Goal: Find specific page/section: Find specific page/section

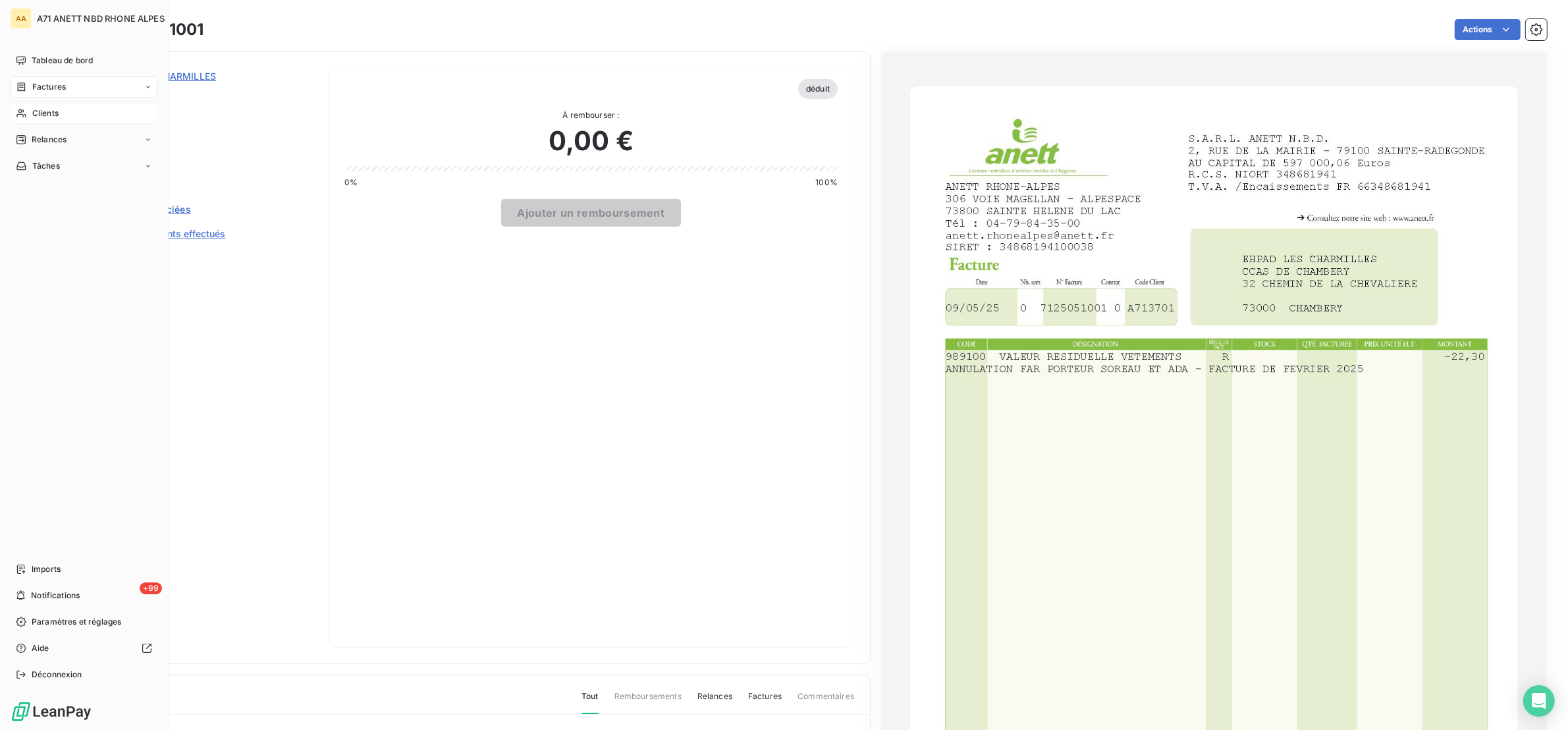
click at [36, 114] on span "Clients" at bounding box center [45, 113] width 26 height 12
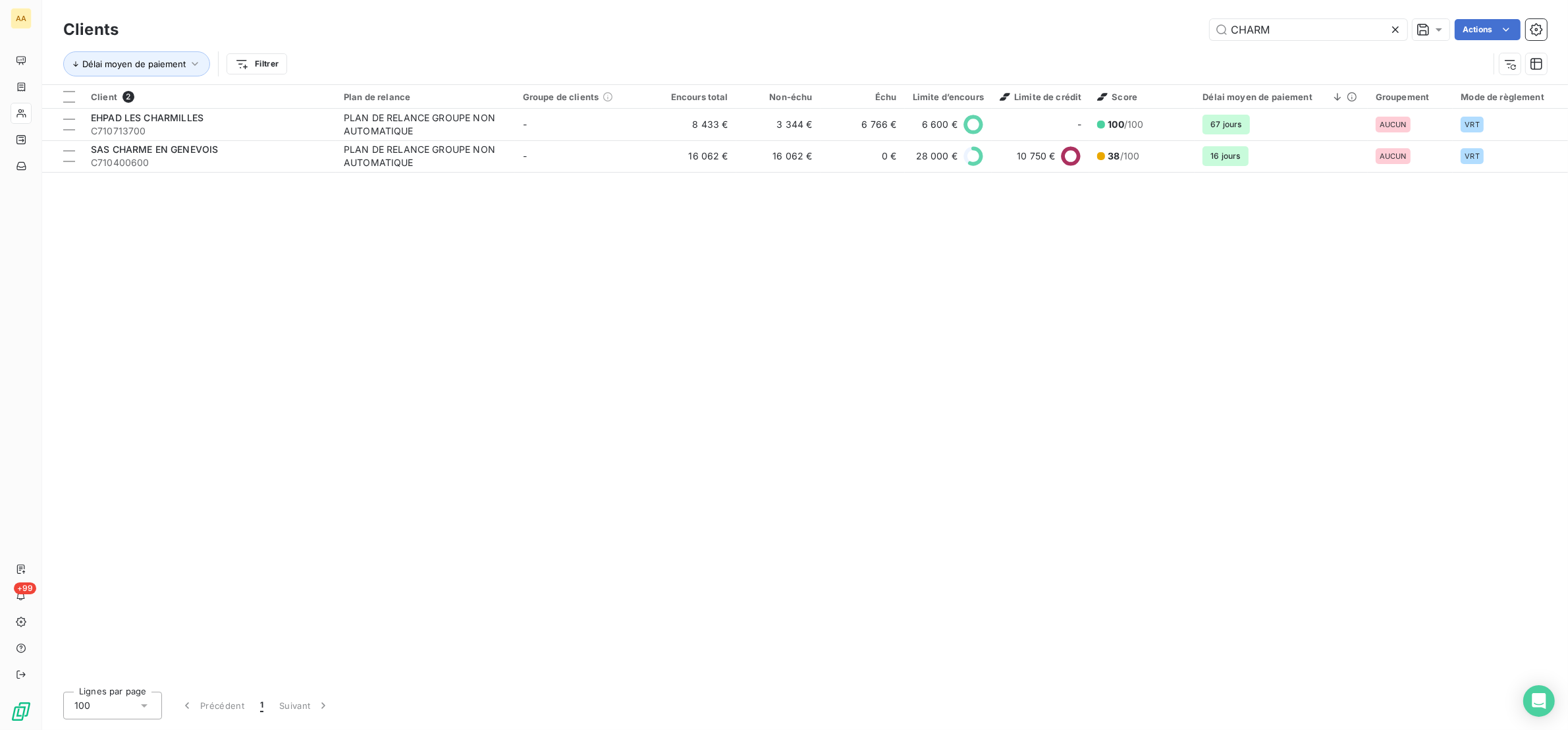
drag, startPoint x: 1284, startPoint y: 31, endPoint x: 1185, endPoint y: 39, distance: 99.3
click at [1186, 41] on div "Clients CHARM Actions" at bounding box center [805, 29] width 1483 height 27
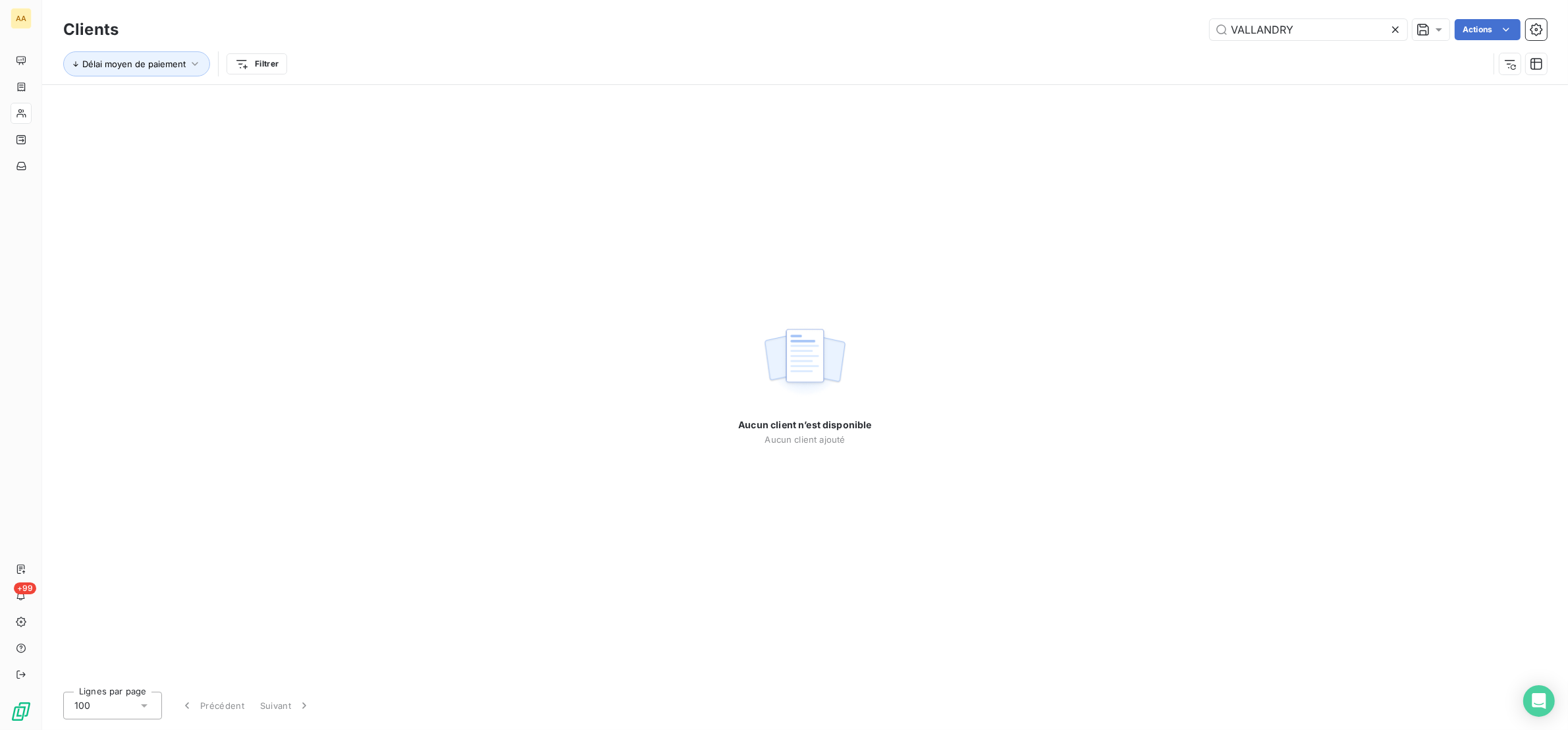
drag, startPoint x: 1309, startPoint y: 32, endPoint x: 1130, endPoint y: 18, distance: 179.5
click at [1131, 23] on div "VALLANDRY Actions" at bounding box center [840, 29] width 1412 height 21
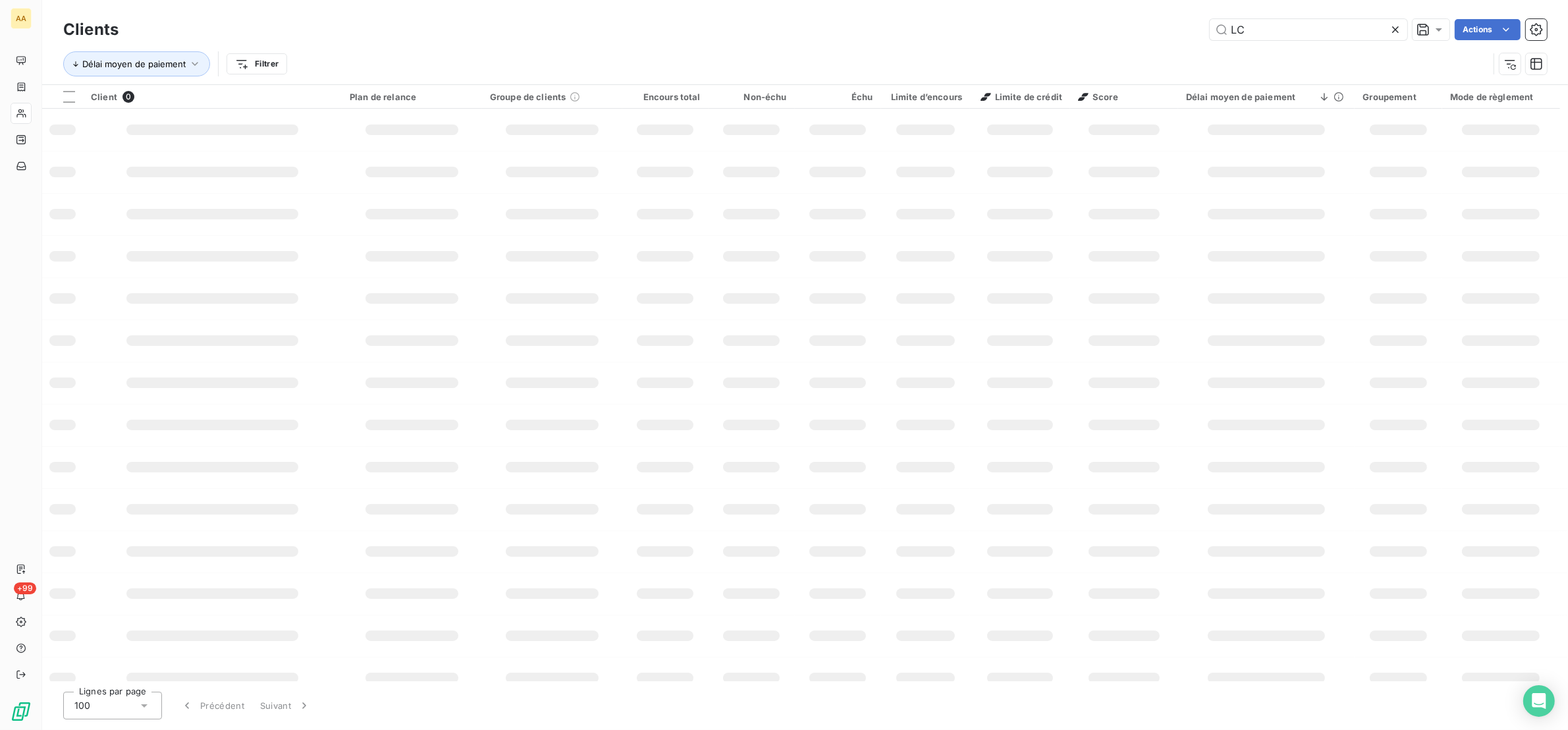
type input "L"
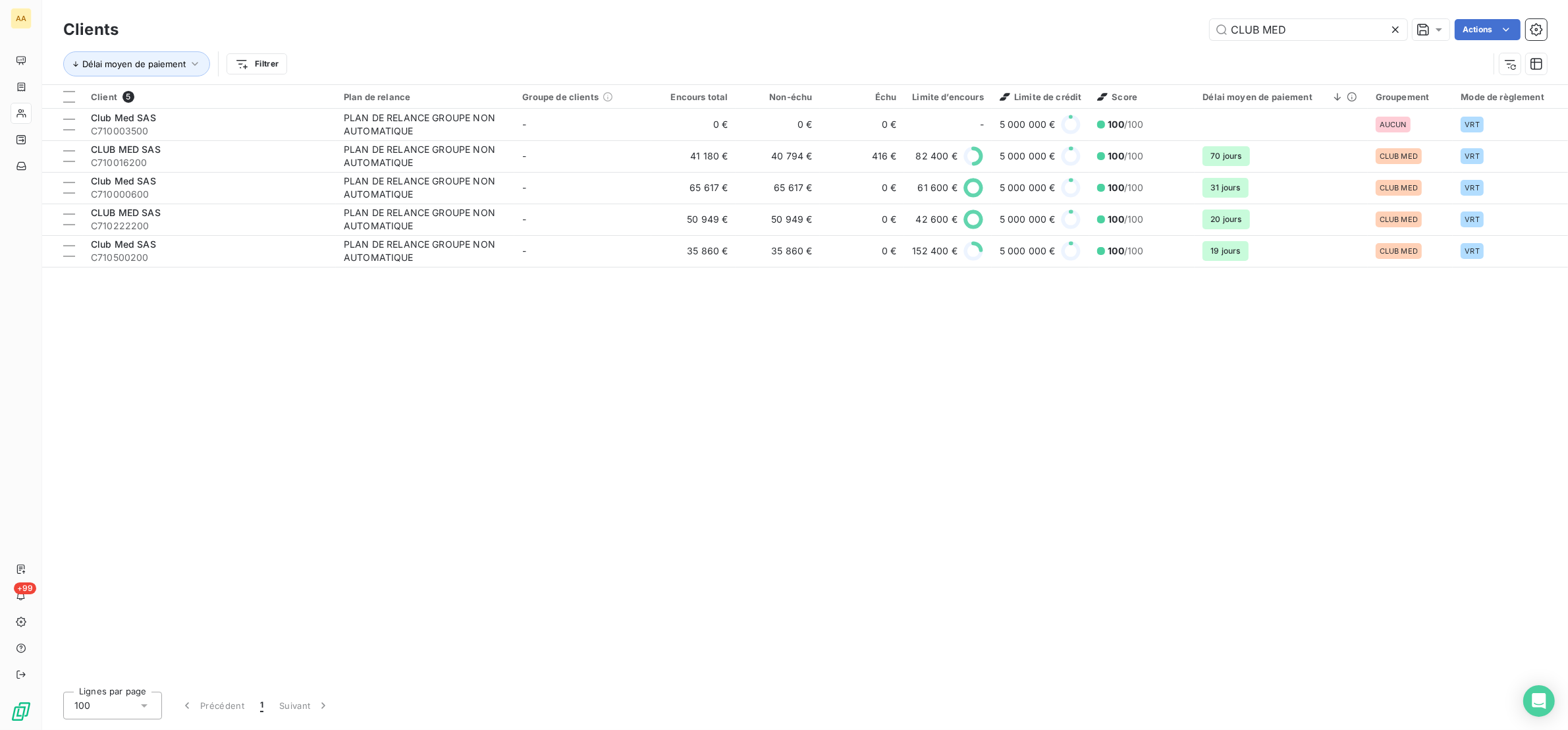
type input "CLUB MED"
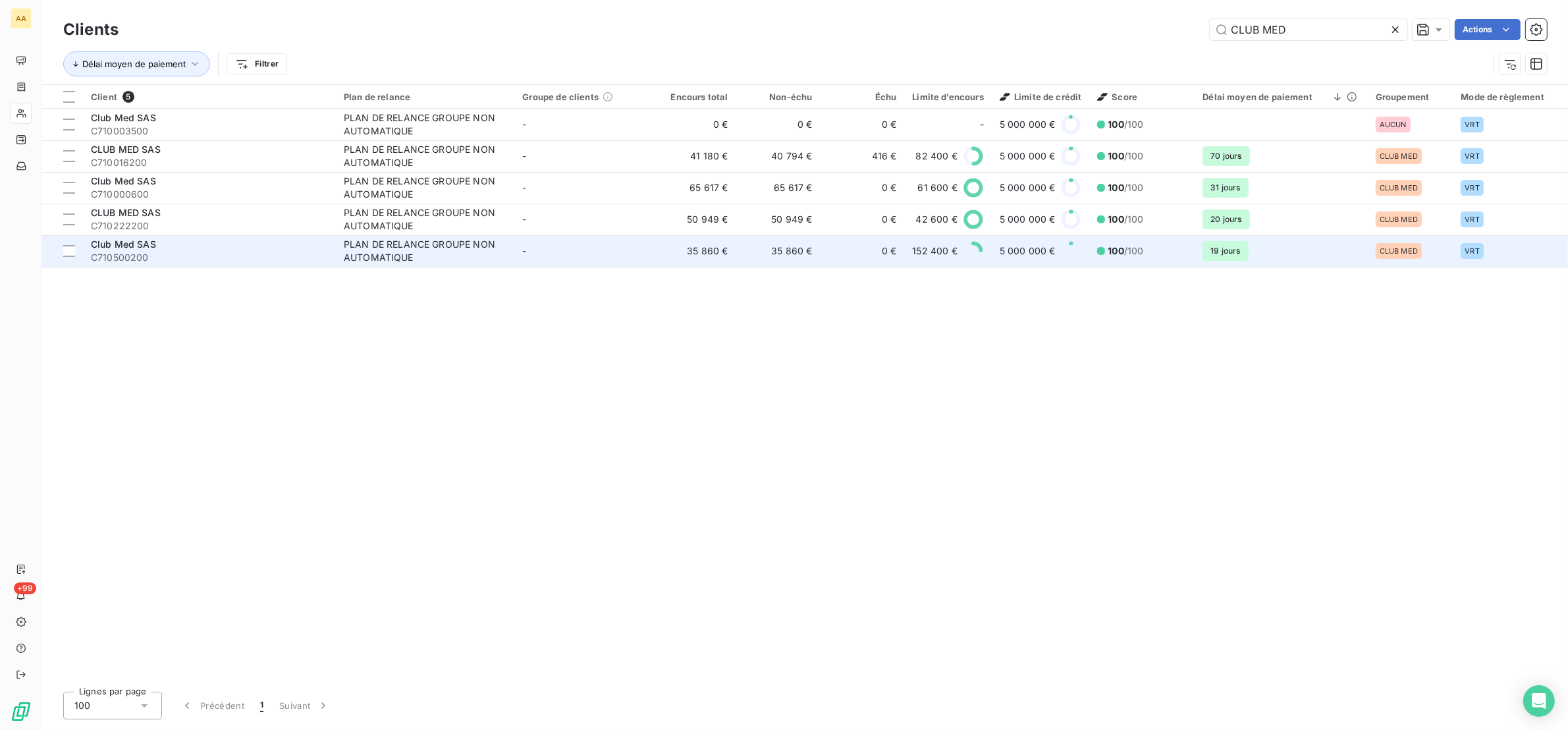
click at [166, 249] on div "Club Med SAS" at bounding box center [209, 244] width 238 height 13
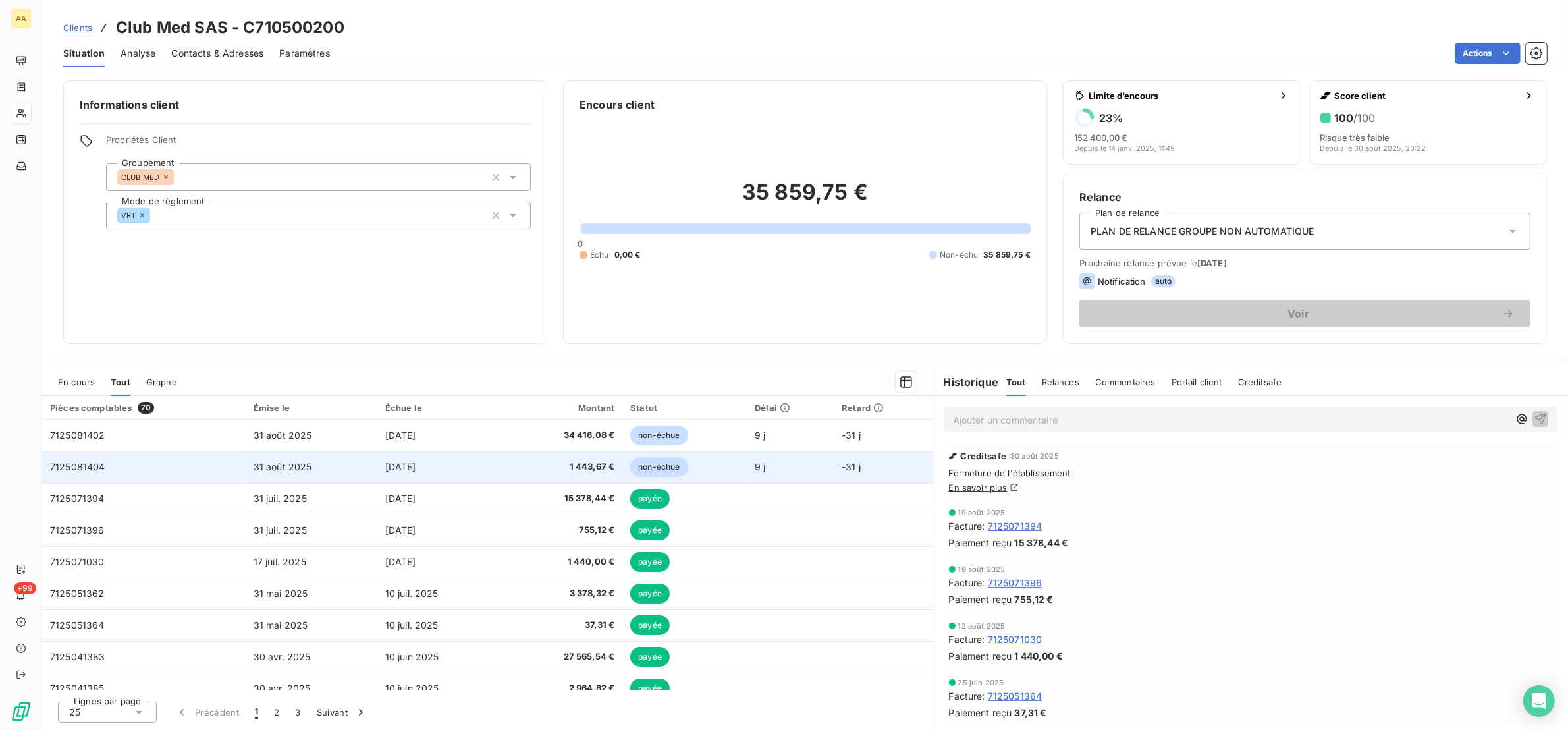
click at [195, 469] on td "7125081404" at bounding box center [144, 467] width 204 height 32
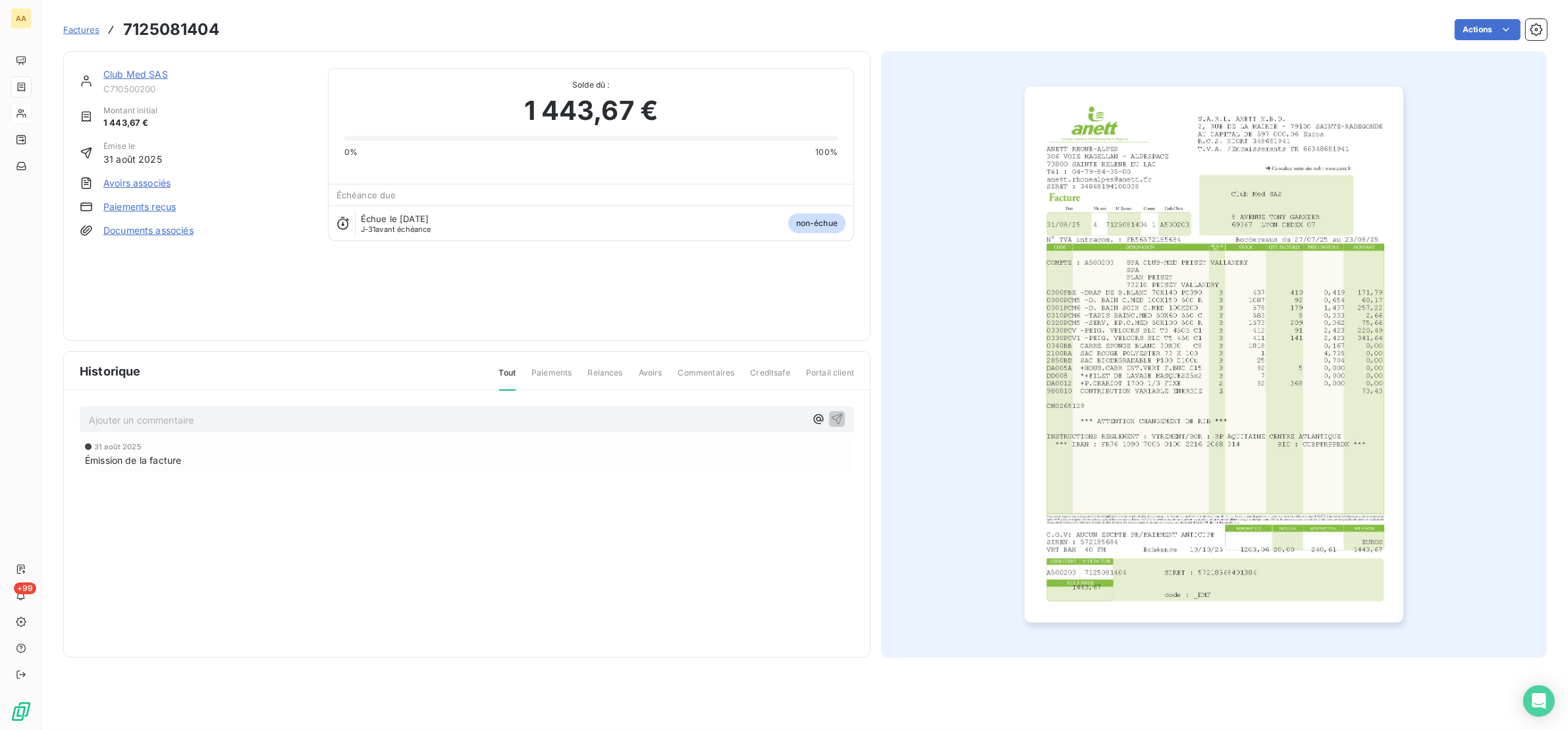
click at [1150, 420] on img "button" at bounding box center [1213, 354] width 378 height 536
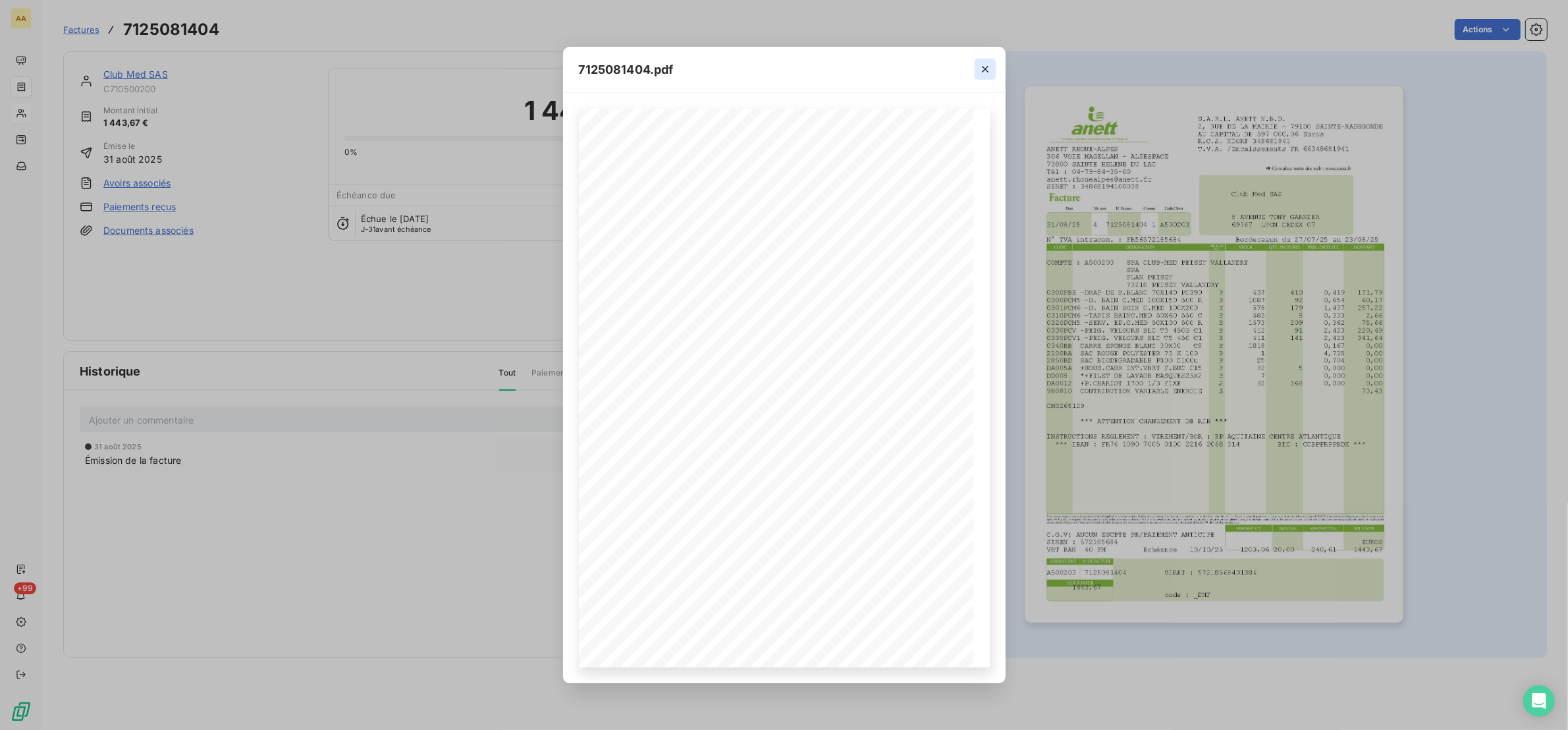
click at [980, 65] on icon "button" at bounding box center [985, 70] width 13 height 13
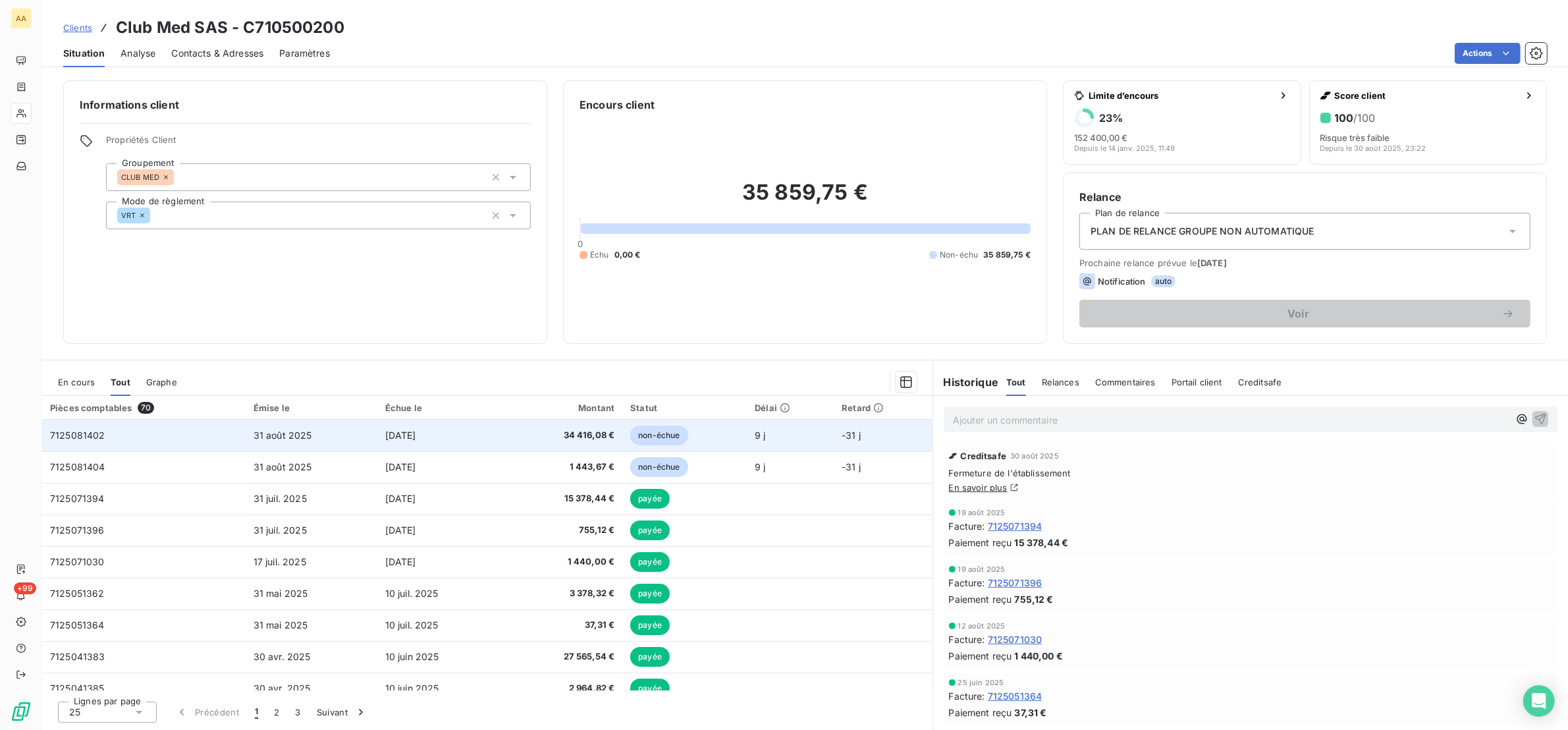
click at [153, 434] on td "7125081402" at bounding box center [144, 436] width 204 height 32
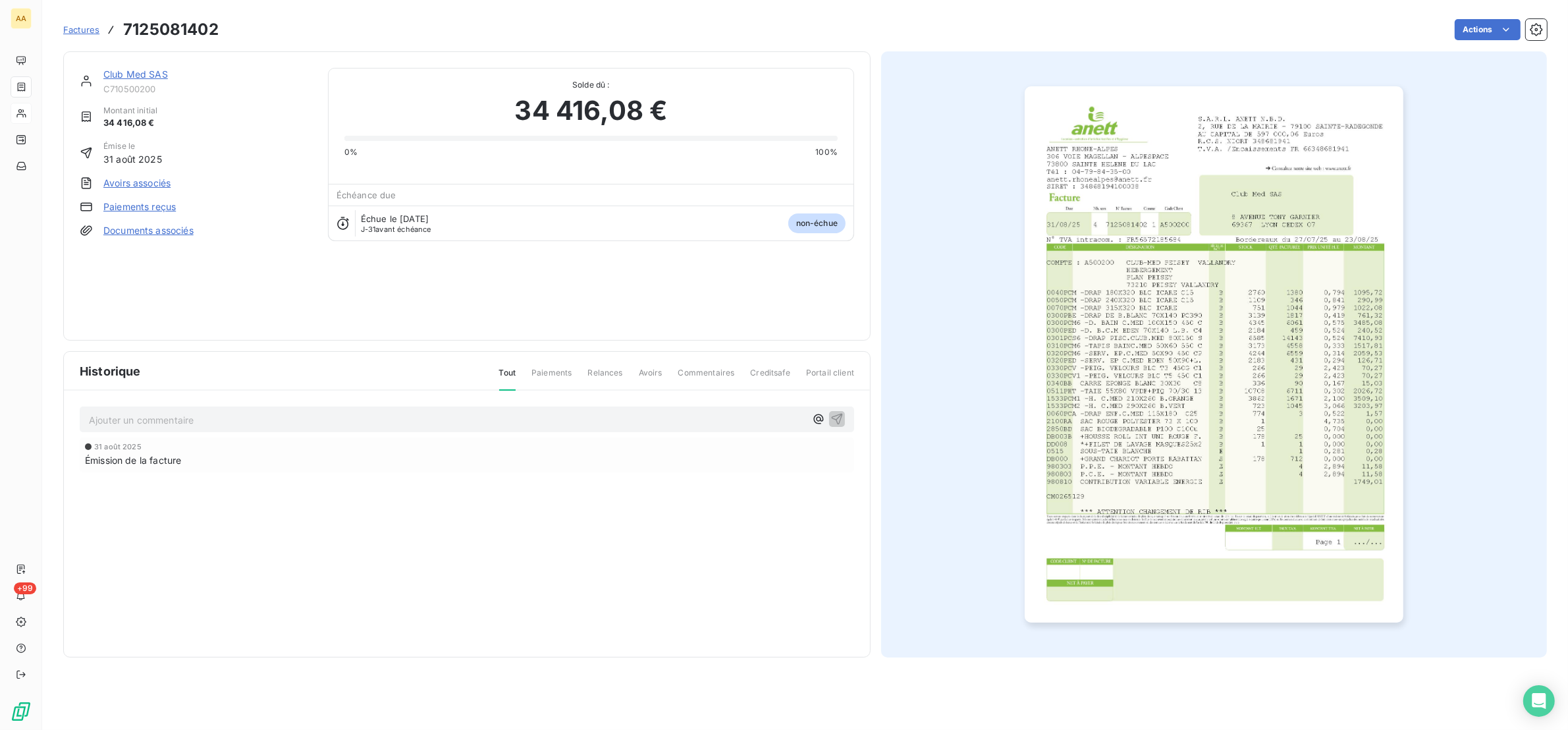
click at [1128, 391] on img "button" at bounding box center [1213, 354] width 378 height 536
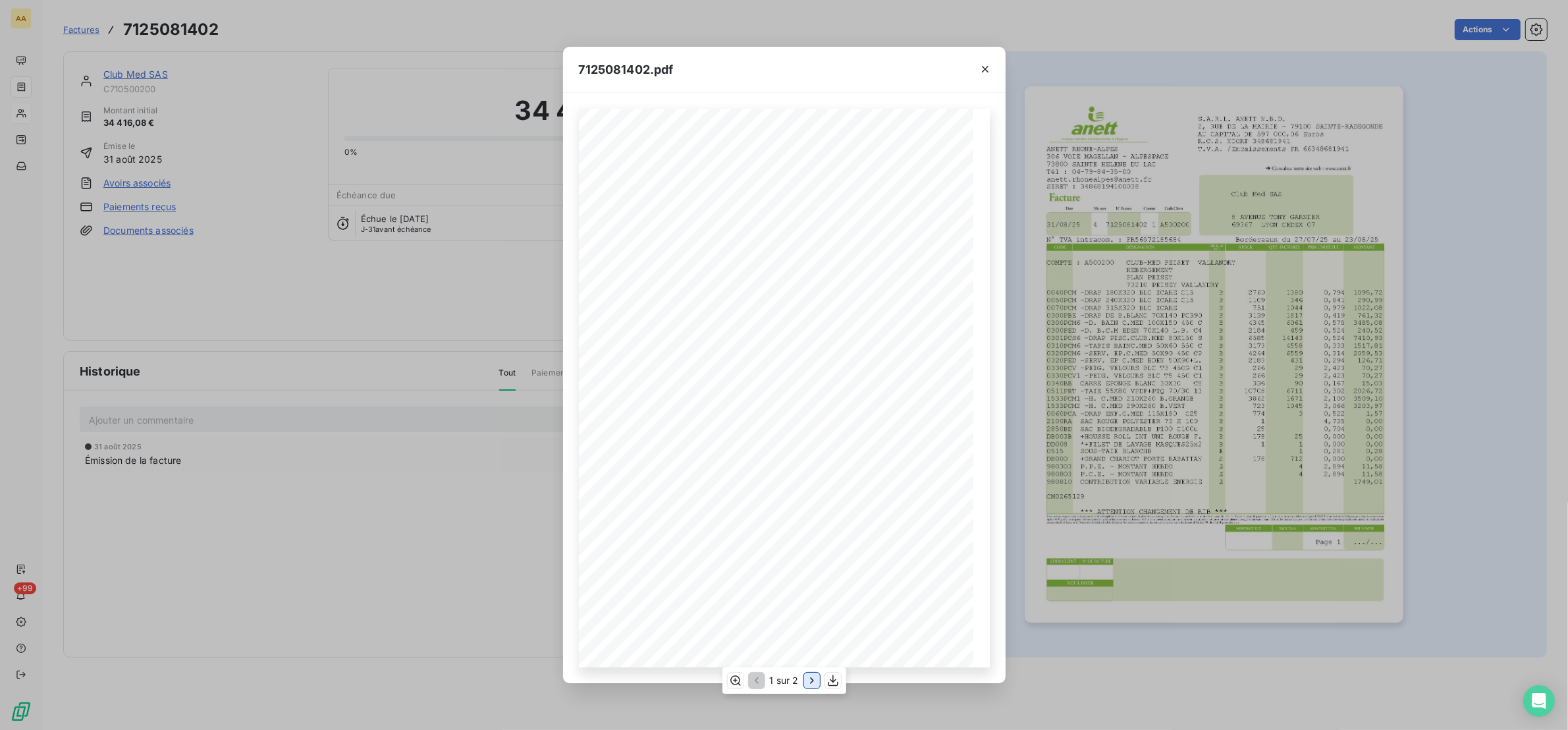
click at [812, 677] on icon "button" at bounding box center [812, 681] width 13 height 13
click at [757, 680] on icon "button" at bounding box center [755, 681] width 13 height 13
click at [808, 676] on icon "button" at bounding box center [812, 681] width 13 height 13
click at [751, 676] on icon "button" at bounding box center [755, 681] width 13 height 13
click at [982, 66] on icon "button" at bounding box center [985, 69] width 7 height 7
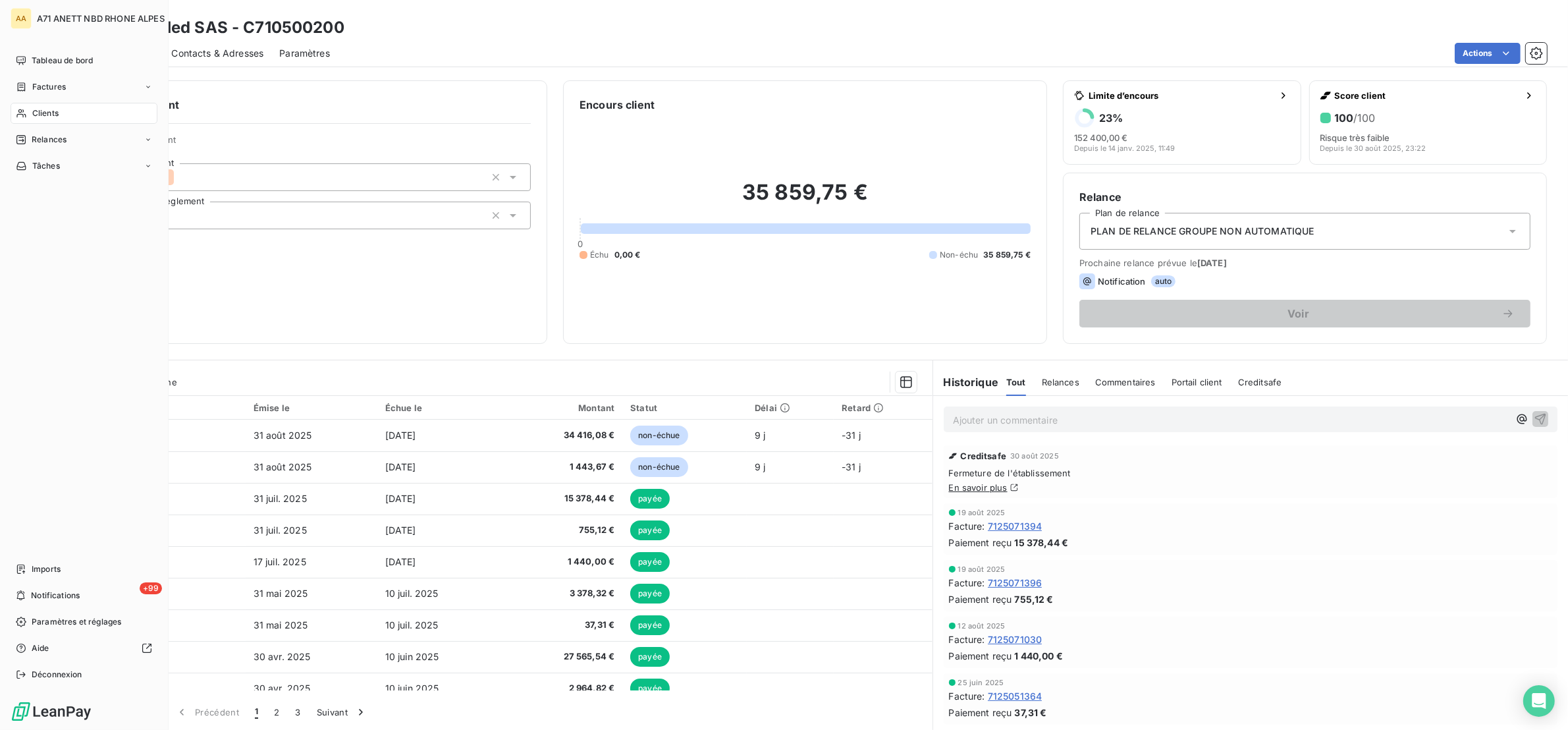
click at [32, 114] on span "Clients" at bounding box center [45, 113] width 26 height 12
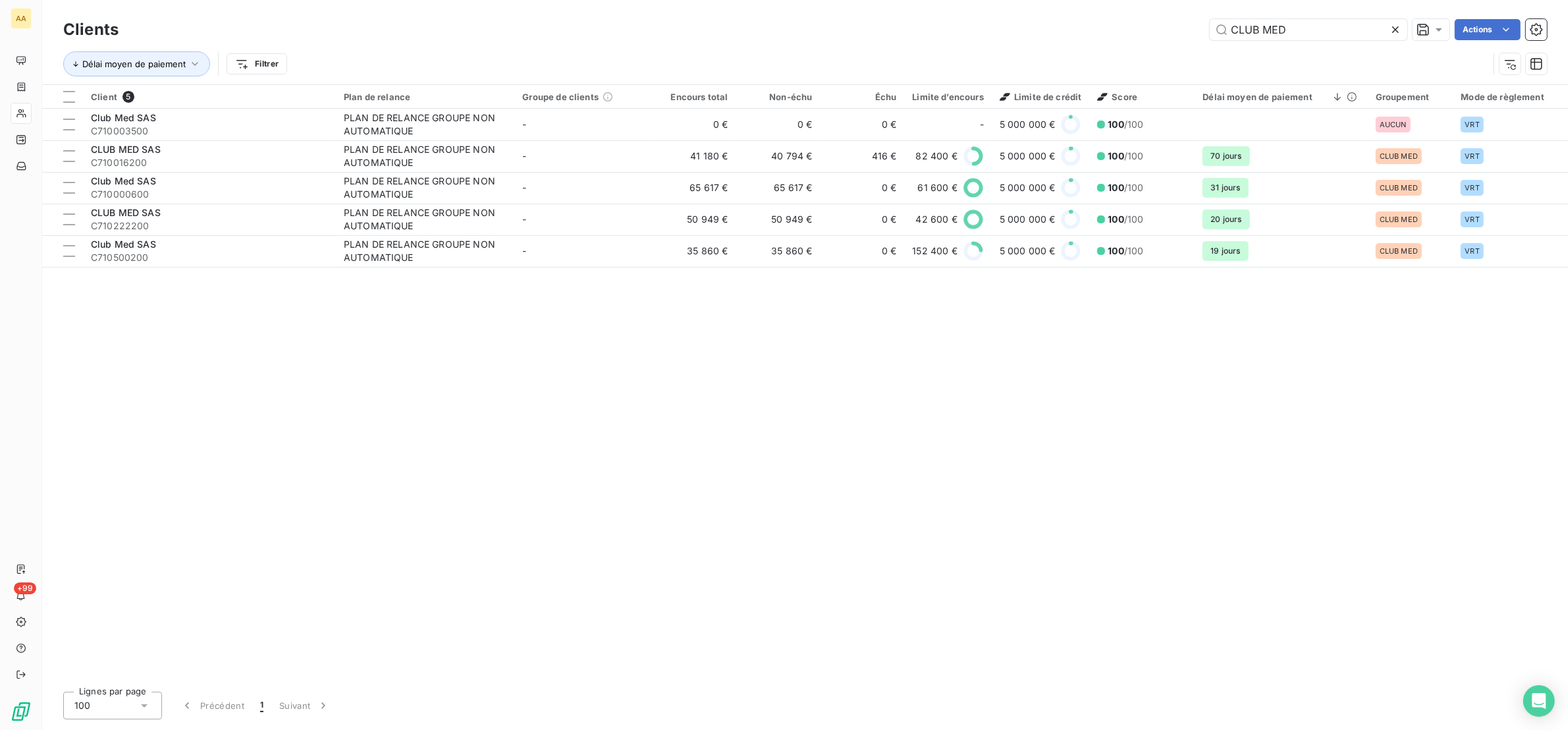
drag, startPoint x: 1290, startPoint y: 25, endPoint x: 1155, endPoint y: 32, distance: 135.2
click at [1155, 32] on div "CLUB MED Actions" at bounding box center [840, 29] width 1412 height 21
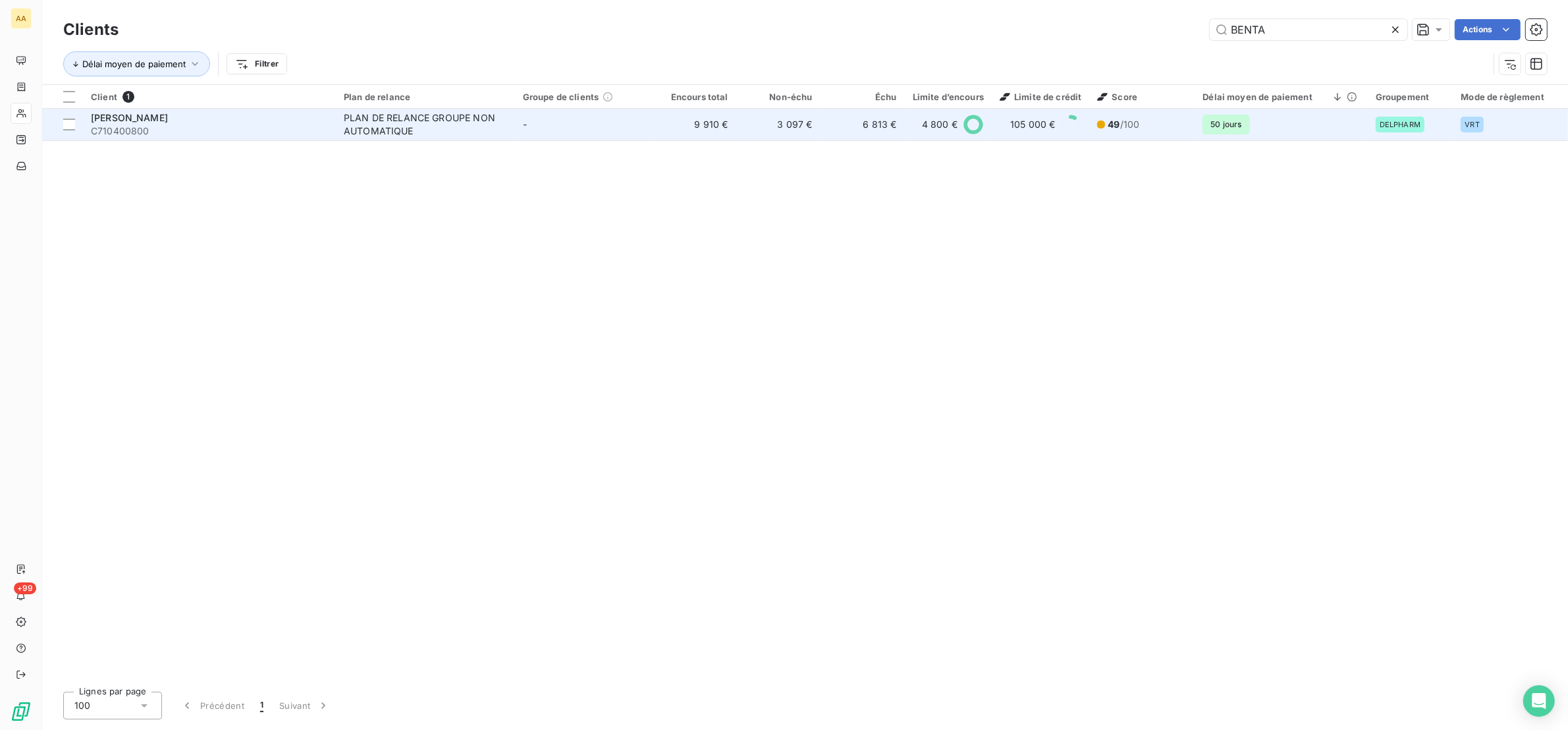
type input "BENTA"
click at [369, 122] on div "PLAN DE RELANCE GROUPE NON AUTOMATIQUE" at bounding box center [425, 125] width 163 height 26
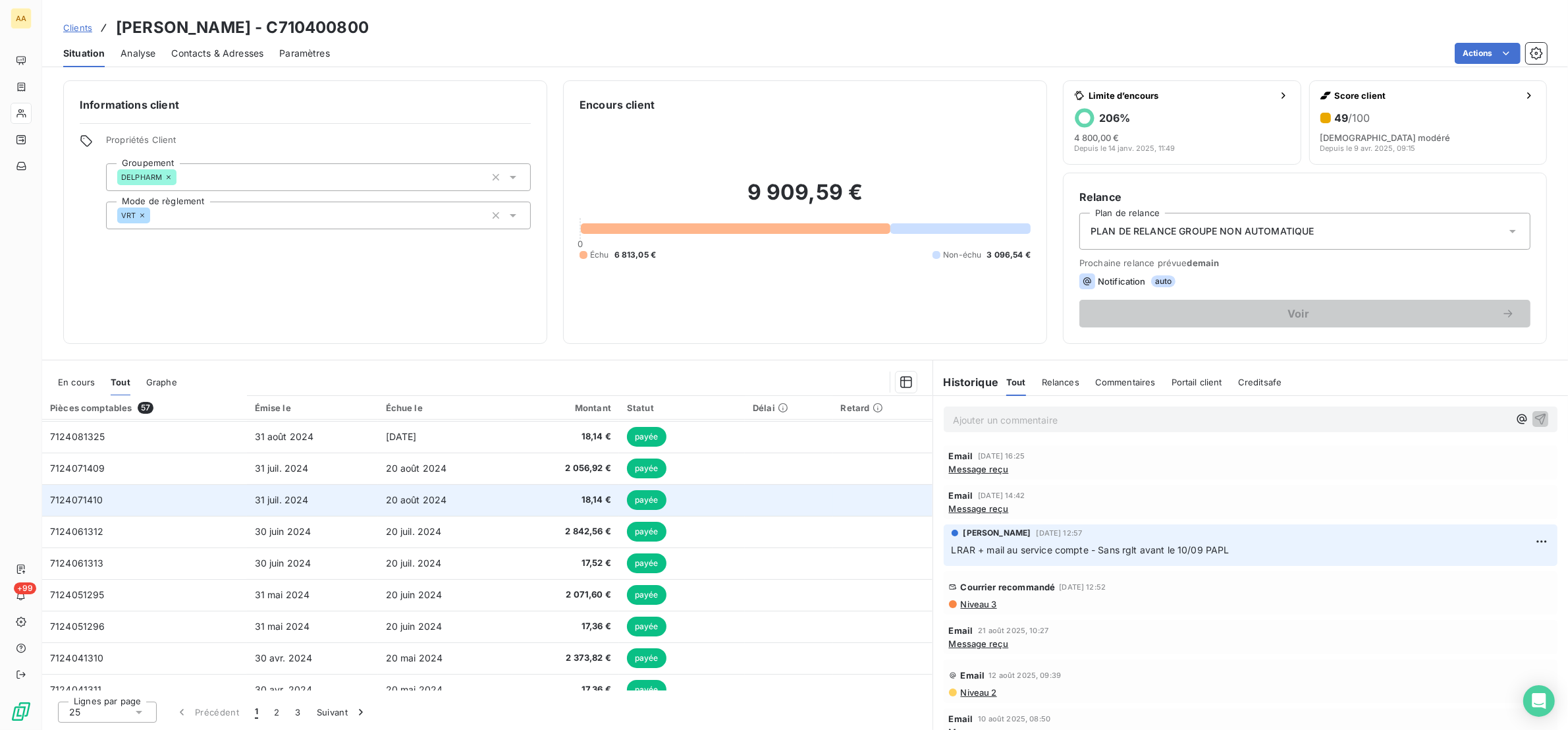
scroll to position [520, 0]
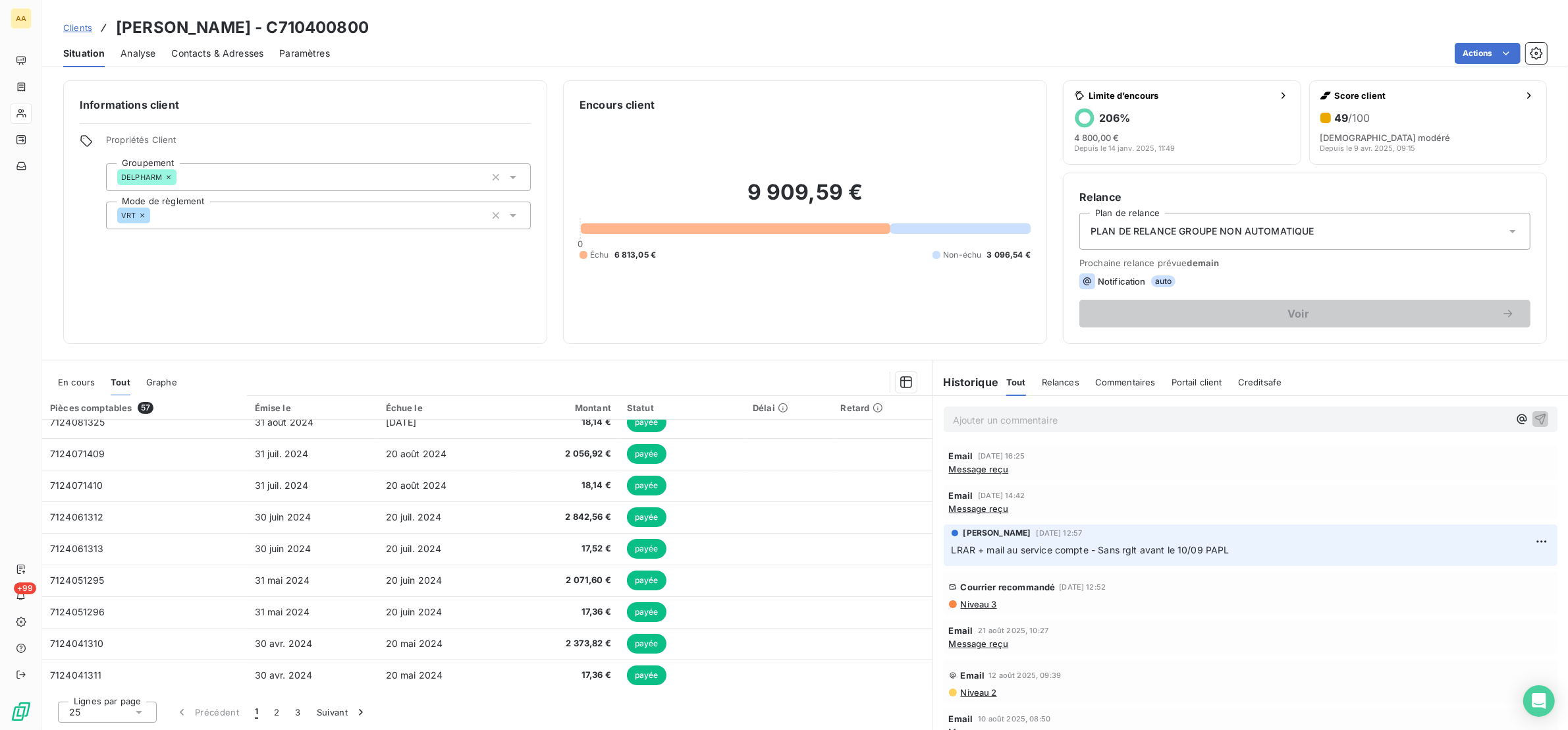
click at [74, 382] on span "En cours" at bounding box center [76, 381] width 37 height 10
